Goal: Task Accomplishment & Management: Manage account settings

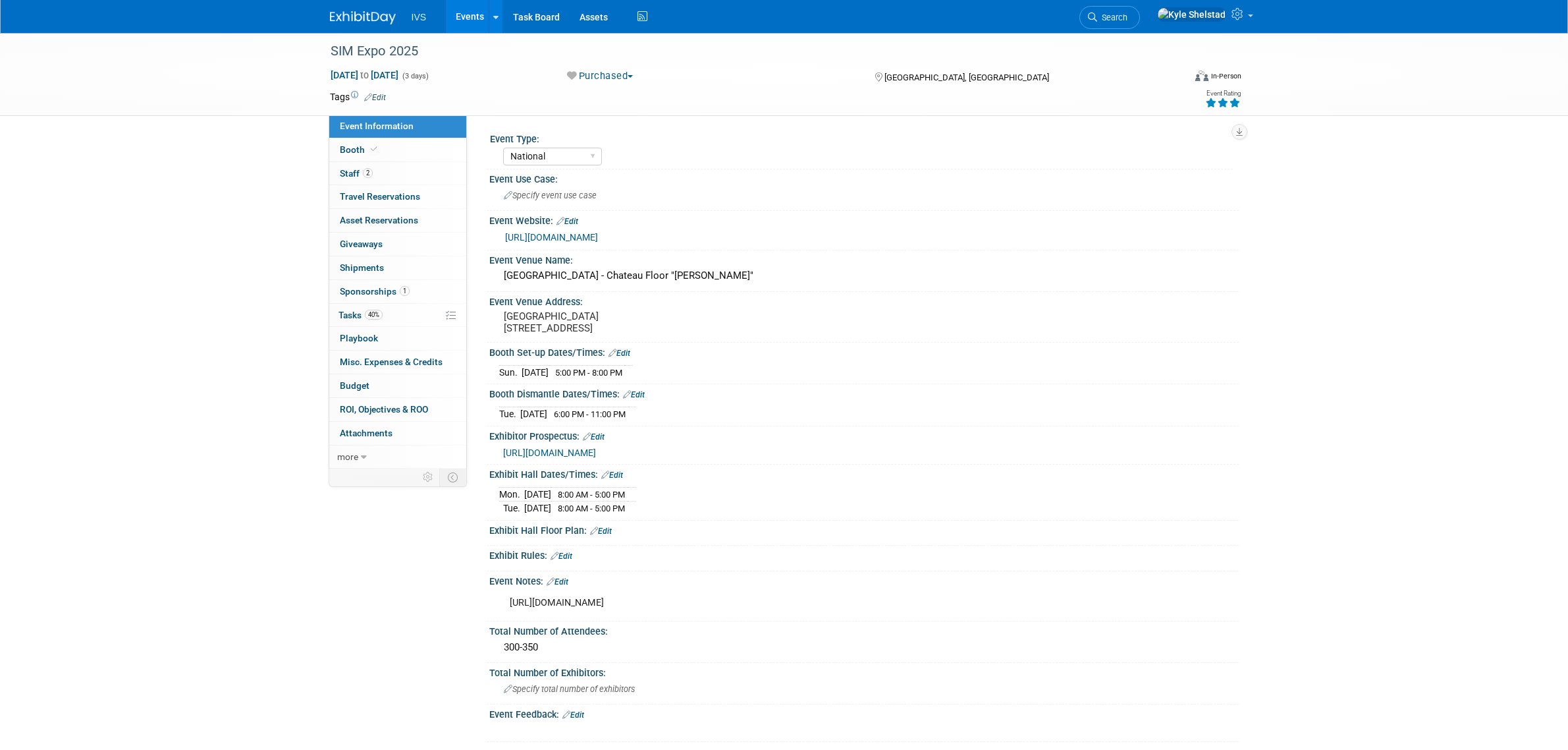
select select "National"
click at [446, 18] on link "Events" at bounding box center [470, 16] width 48 height 33
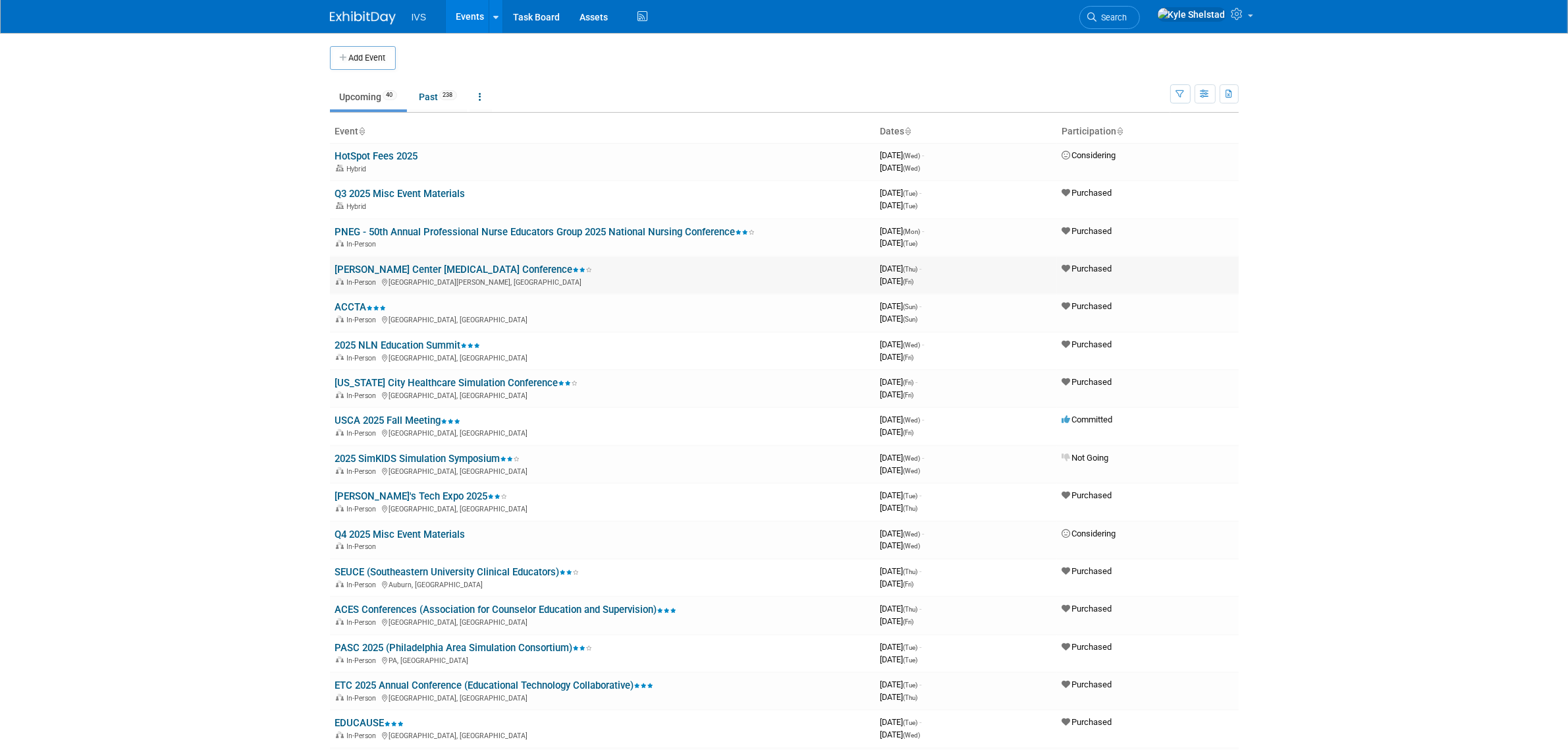
click at [436, 265] on link "Thompson Center Autism Conference" at bounding box center [464, 269] width 257 height 12
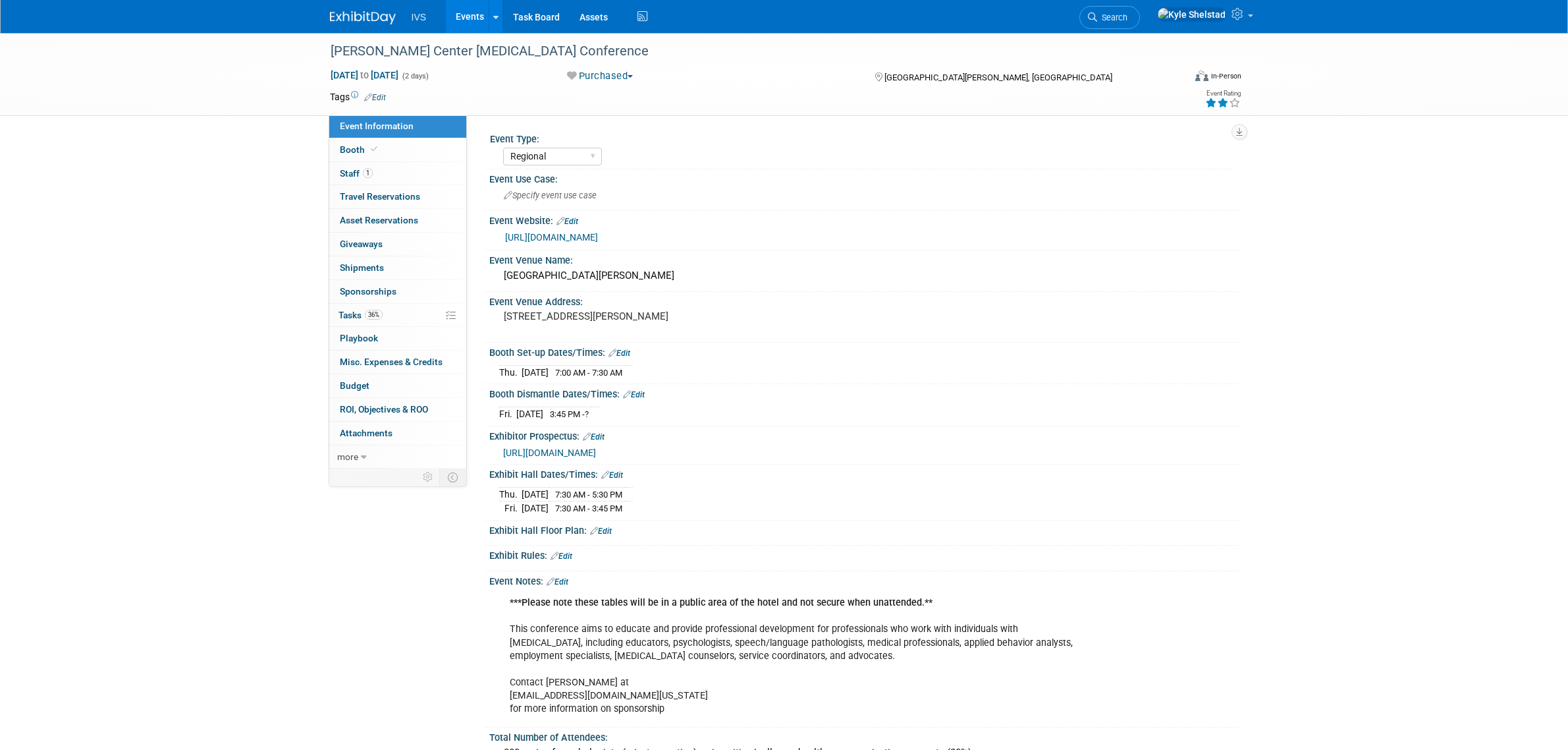
select select "Regional"
click at [620, 353] on link "Edit" at bounding box center [619, 353] width 22 height 9
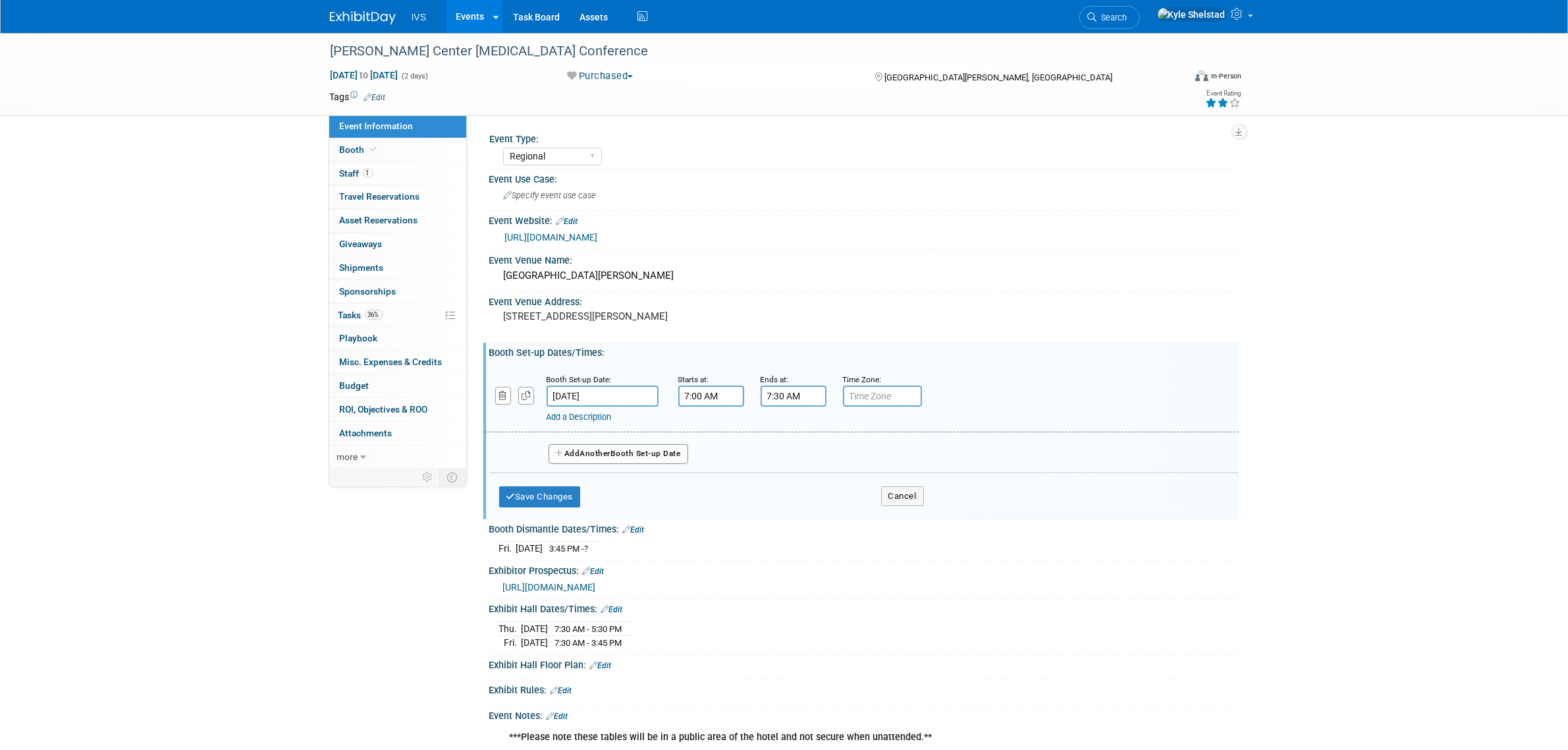
click at [616, 385] on input "Sep 11, 2025" at bounding box center [602, 396] width 112 height 21
click at [645, 491] on span "10" at bounding box center [648, 487] width 26 height 26
type input "Sep 10, 2025"
click at [702, 402] on input "7:00 AM" at bounding box center [711, 396] width 66 height 21
click at [702, 458] on span "07" at bounding box center [709, 455] width 25 height 24
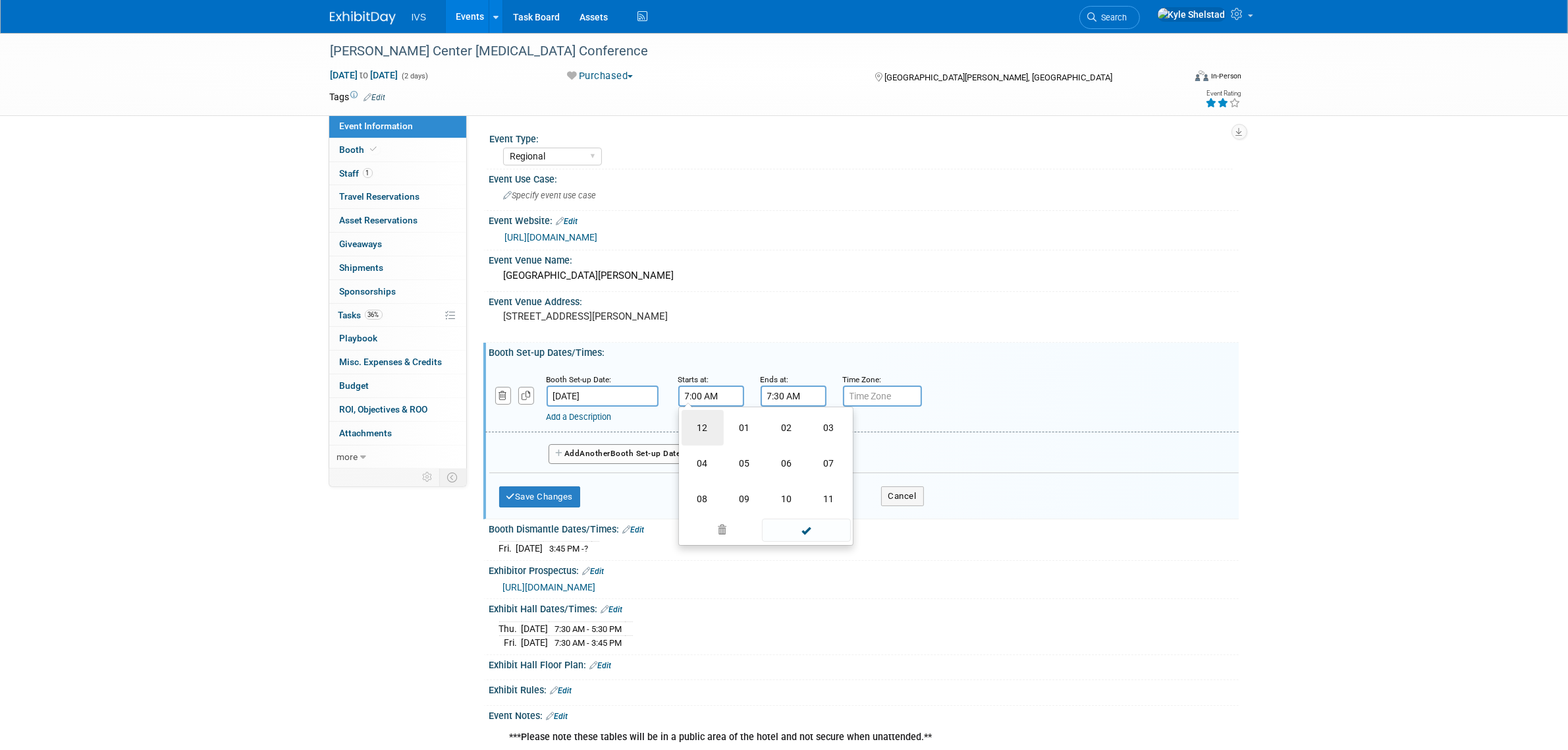
click at [692, 433] on td "12" at bounding box center [702, 427] width 42 height 35
click at [815, 455] on button "AM" at bounding box center [824, 455] width 24 height 23
type input "12:00 PM"
click at [802, 525] on div "12 : 00 PM 12 01 02 03 04 05 06 07 08 09 10 11 00 05 10 15 20 25 30 35 40 45 50…" at bounding box center [766, 468] width 175 height 123
click at [802, 515] on span at bounding box center [806, 514] width 89 height 23
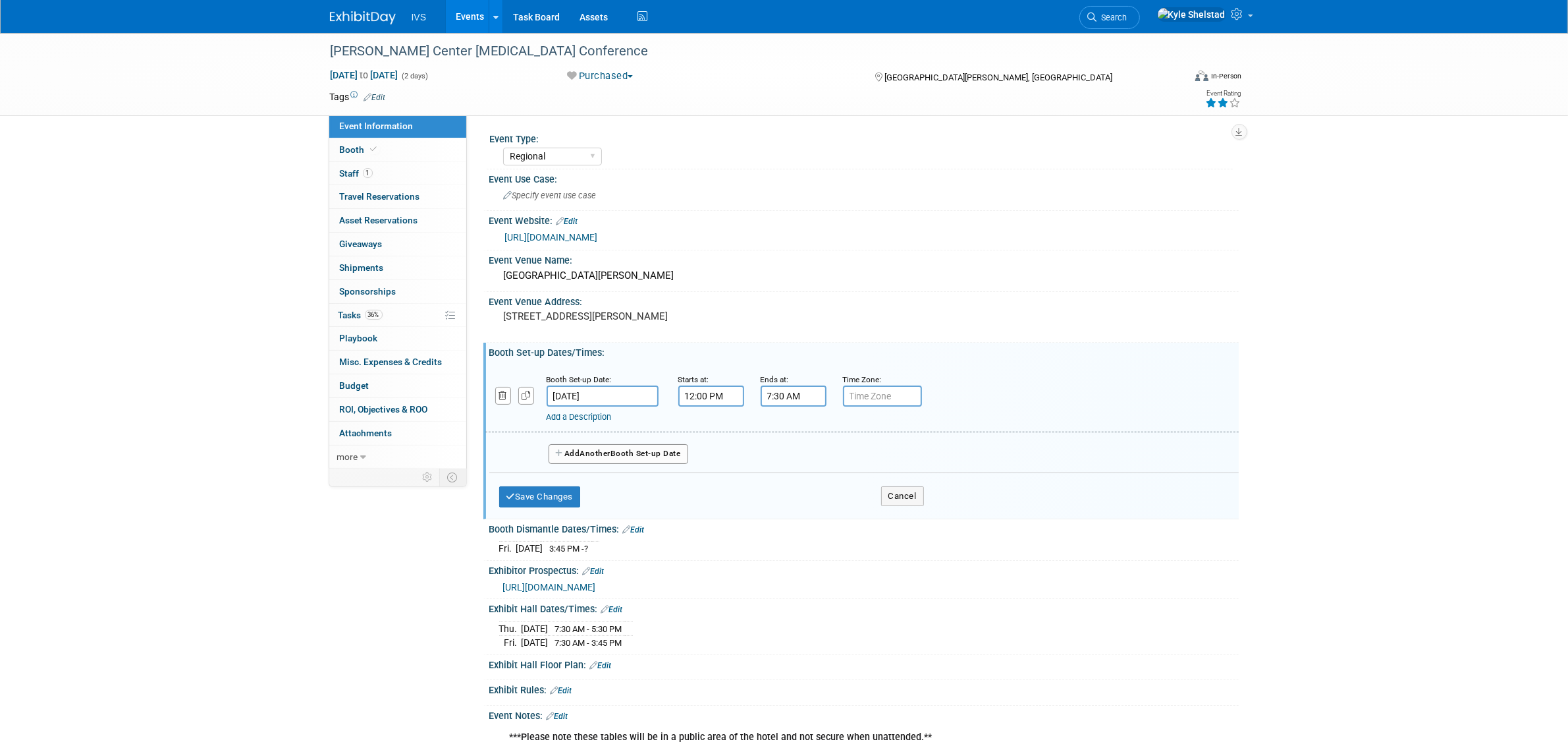
click at [784, 394] on input "7:30 AM" at bounding box center [793, 396] width 66 height 21
click at [789, 451] on span "07" at bounding box center [791, 455] width 25 height 24
click at [818, 463] on td "05" at bounding box center [827, 463] width 42 height 35
click at [903, 515] on span at bounding box center [888, 514] width 89 height 23
click at [797, 401] on input "5:30 AM" at bounding box center [793, 396] width 66 height 21
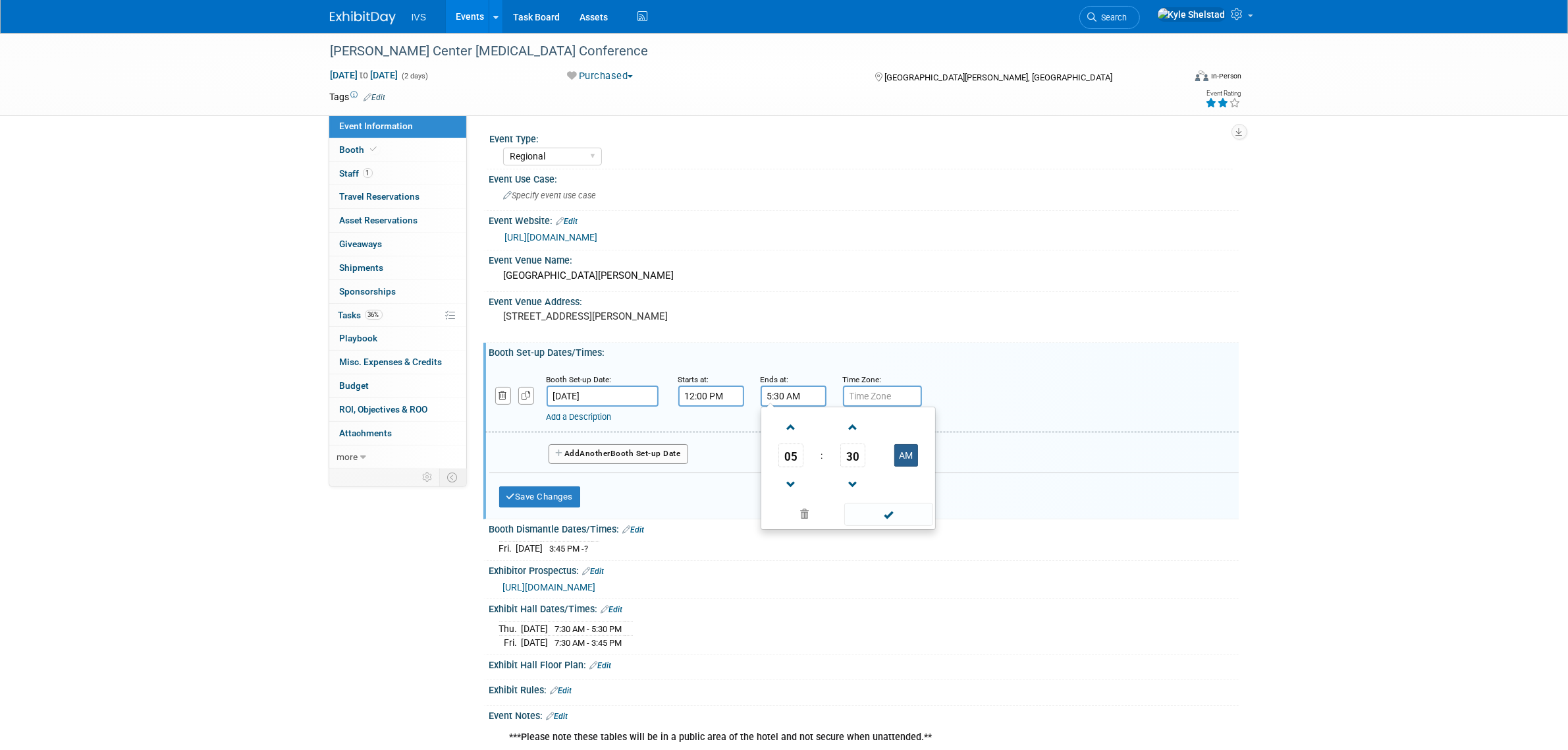
click at [906, 449] on button "AM" at bounding box center [906, 455] width 24 height 23
click at [853, 455] on span "30" at bounding box center [853, 455] width 25 height 24
click at [782, 435] on td "00" at bounding box center [784, 427] width 42 height 35
type input "5:00 PM"
click at [877, 506] on span at bounding box center [888, 514] width 89 height 23
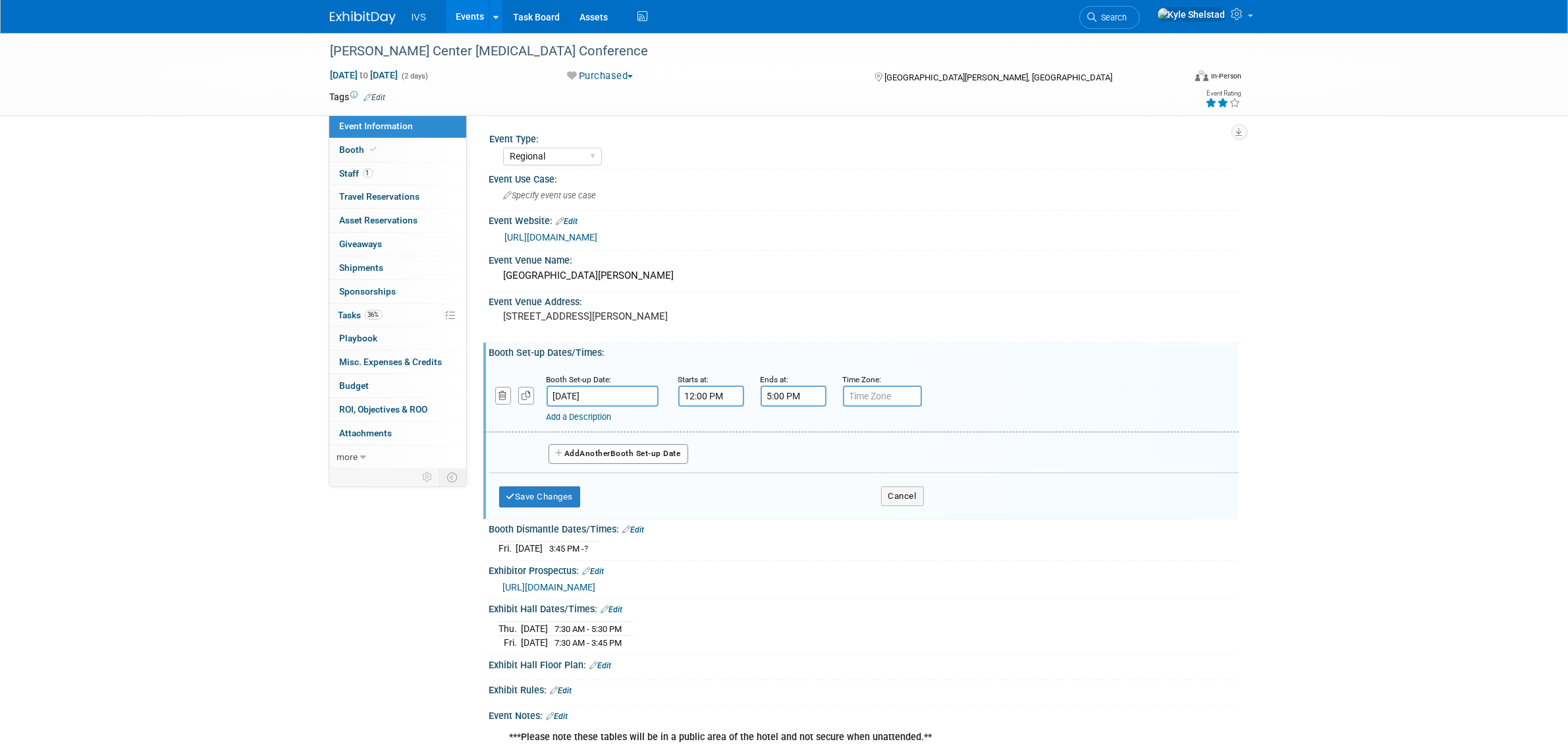
click at [577, 482] on div "Save Changes Cancel" at bounding box center [711, 493] width 424 height 41
click at [572, 489] on button "Save Changes" at bounding box center [540, 497] width 82 height 21
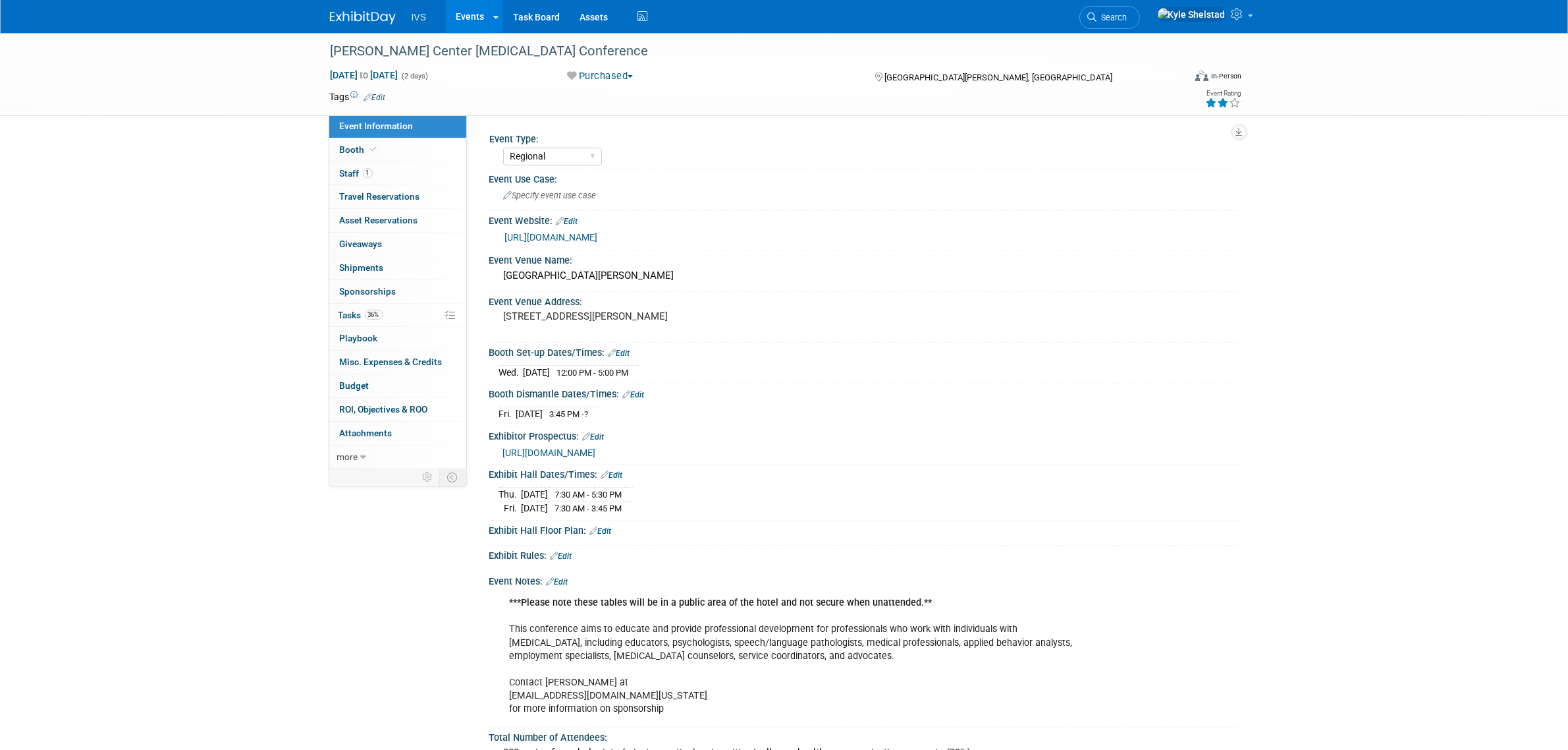
click at [630, 353] on link "Edit" at bounding box center [619, 353] width 22 height 9
